Goal: Task Accomplishment & Management: Manage account settings

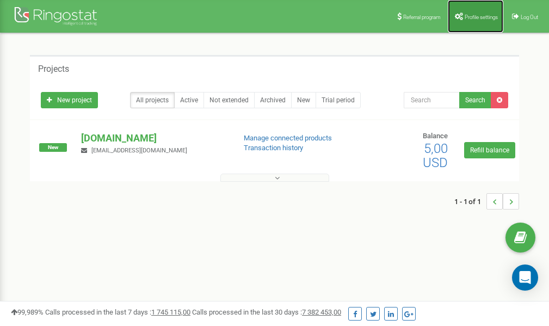
click at [469, 20] on link "Profile settings" at bounding box center [476, 16] width 56 height 33
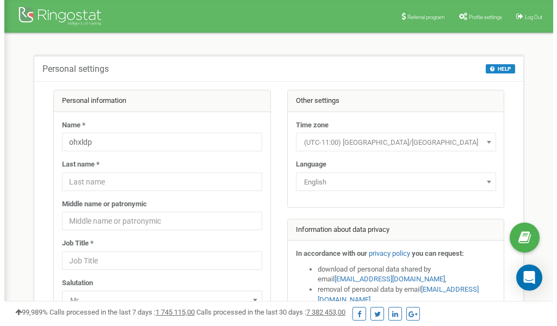
scroll to position [54, 0]
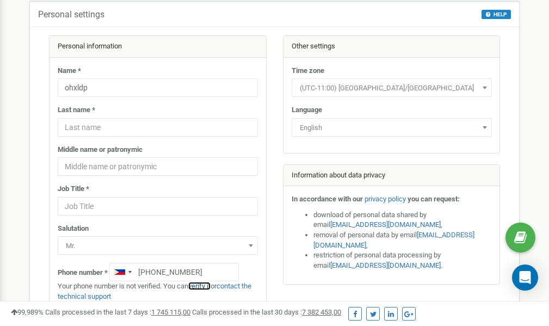
click at [203, 286] on link "verify it" at bounding box center [199, 286] width 22 height 8
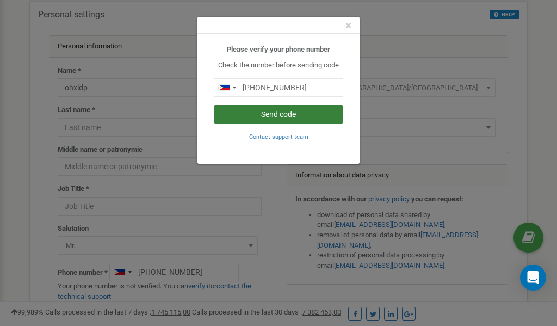
click at [280, 113] on button "Send code" at bounding box center [279, 114] width 130 height 19
